Goal: Information Seeking & Learning: Learn about a topic

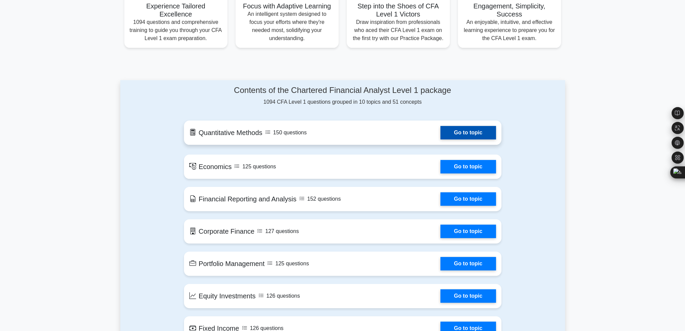
click at [480, 130] on link "Go to topic" at bounding box center [467, 132] width 55 height 13
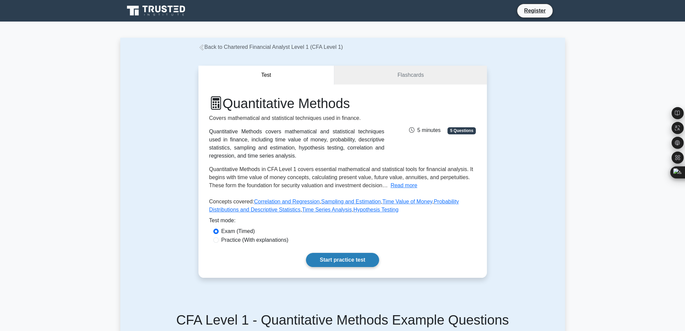
click at [350, 263] on link "Start practice test" at bounding box center [342, 260] width 73 height 14
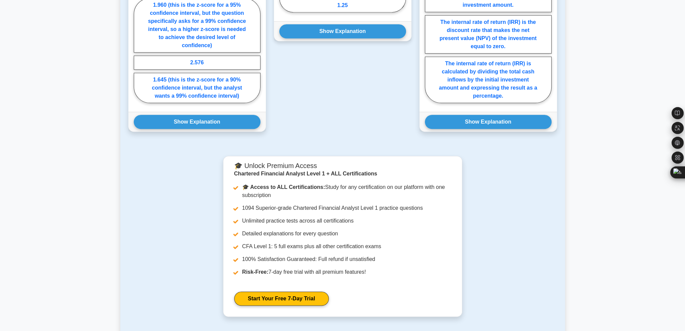
scroll to position [539, 0]
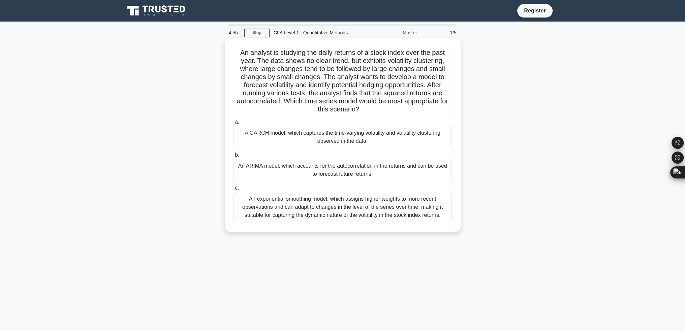
click at [333, 169] on div "An ARIMA model, which accounts for the autocorrelation in the returns and can b…" at bounding box center [342, 170] width 218 height 22
click at [233, 157] on input "b. An ARIMA model, which accounts for the autocorrelation in the returns and ca…" at bounding box center [233, 155] width 0 height 4
